Goal: Understand process/instructions: Learn about a topic

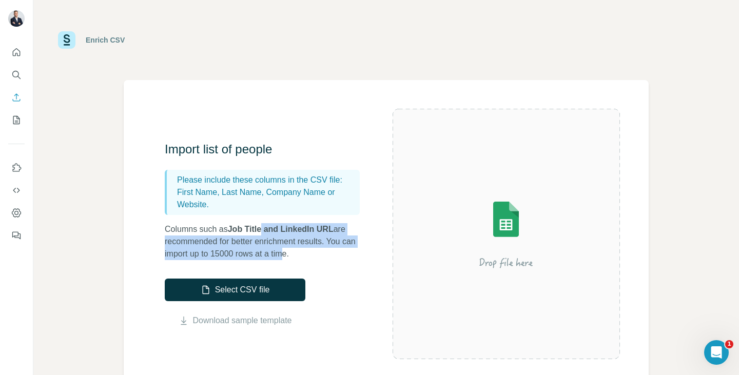
drag, startPoint x: 268, startPoint y: 230, endPoint x: 296, endPoint y: 252, distance: 35.8
click at [296, 252] on p "Columns such as Job Title and LinkedIn URL are recommended for better enrichmen…" at bounding box center [267, 241] width 205 height 37
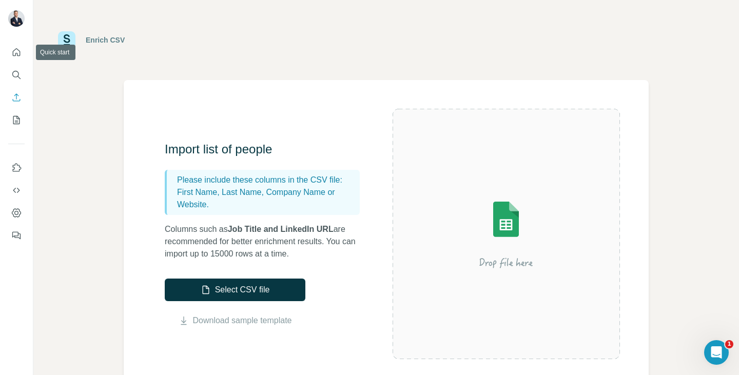
drag, startPoint x: 20, startPoint y: 47, endPoint x: 27, endPoint y: 48, distance: 7.7
click at [27, 48] on div at bounding box center [16, 141] width 33 height 208
click at [15, 51] on icon "Quick start" at bounding box center [16, 52] width 10 height 10
